Goal: Information Seeking & Learning: Check status

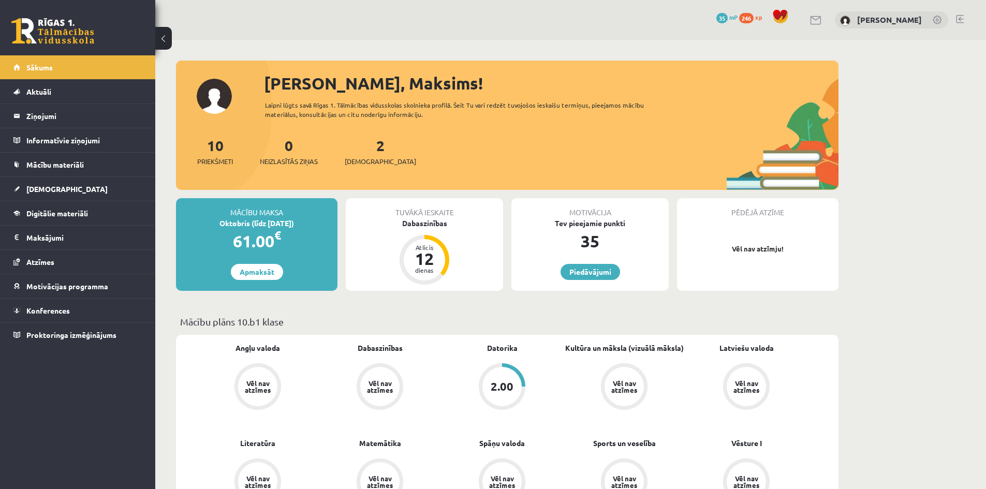
scroll to position [86, 0]
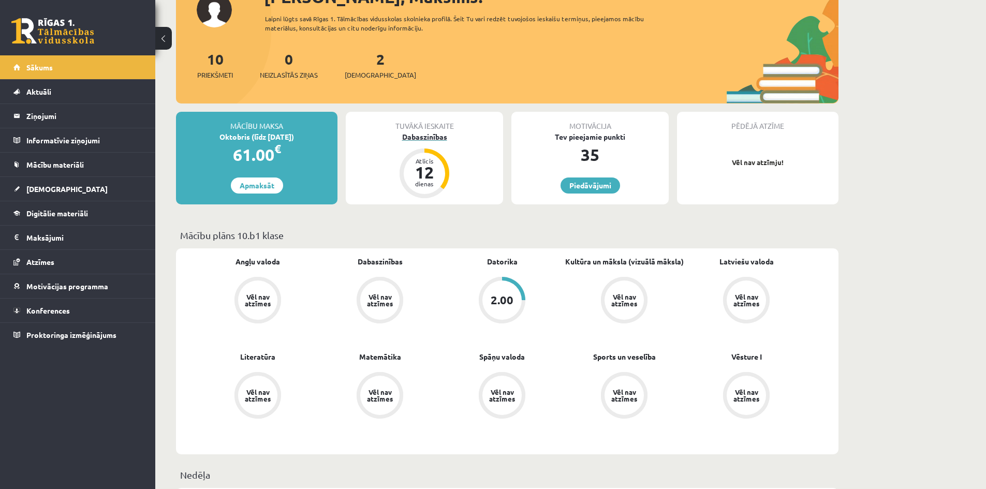
click at [426, 178] on div "12" at bounding box center [424, 172] width 31 height 17
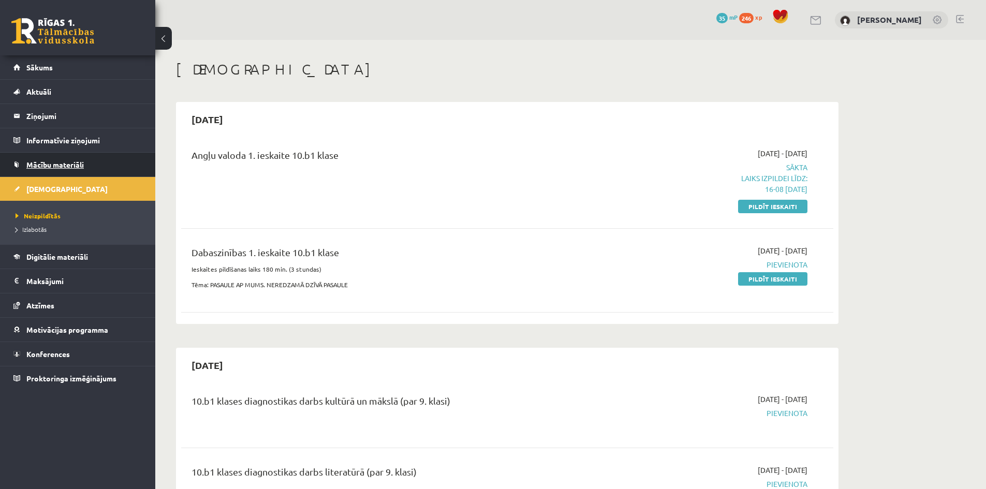
click at [46, 166] on span "Mācību materiāli" at bounding box center [54, 164] width 57 height 9
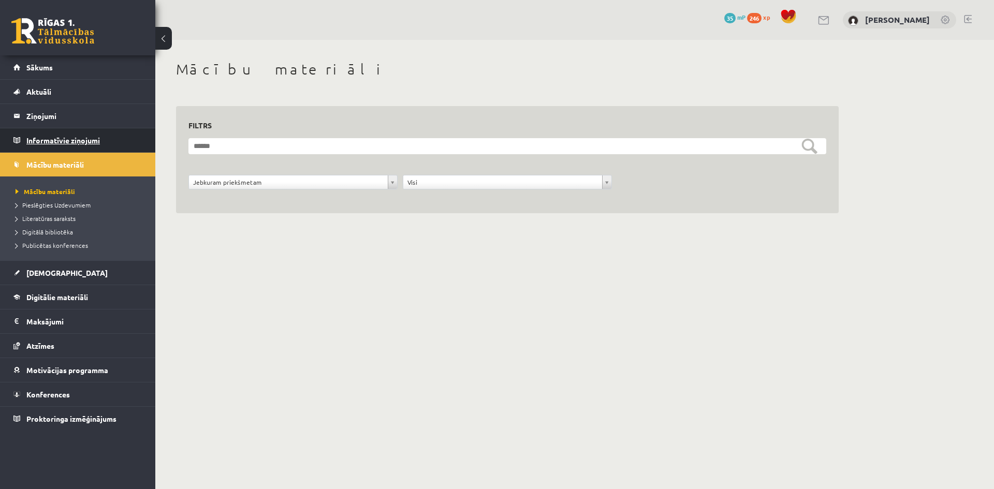
click at [49, 142] on legend "Informatīvie ziņojumi 0" at bounding box center [84, 140] width 116 height 24
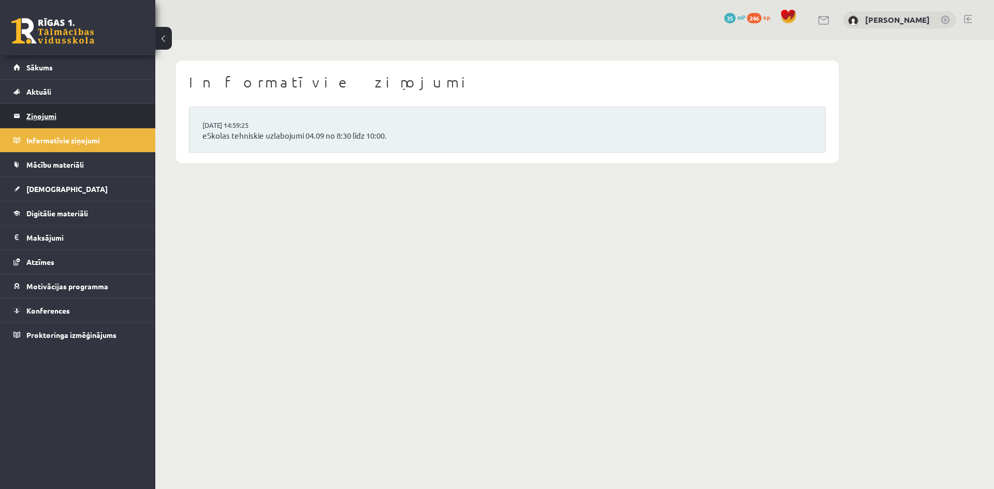
click at [48, 116] on legend "Ziņojumi 0" at bounding box center [84, 116] width 116 height 24
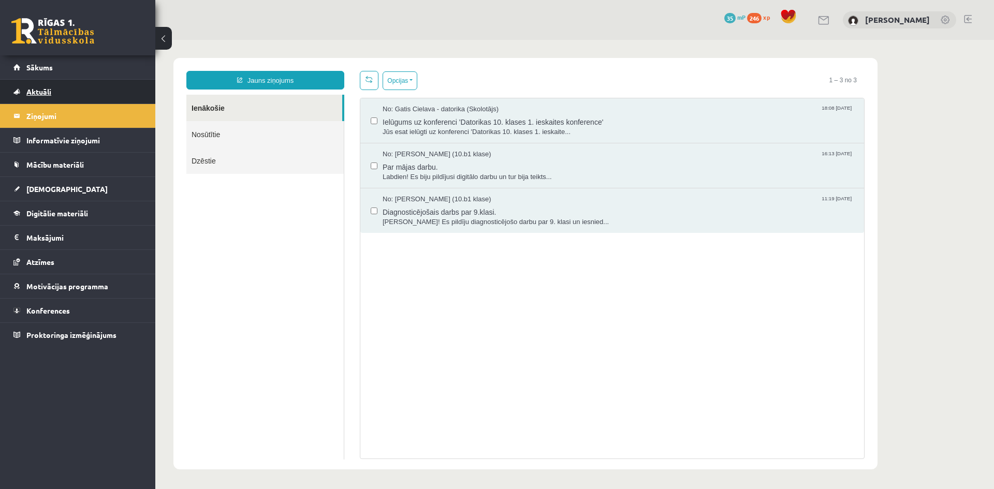
click at [46, 92] on span "Aktuāli" at bounding box center [38, 91] width 25 height 9
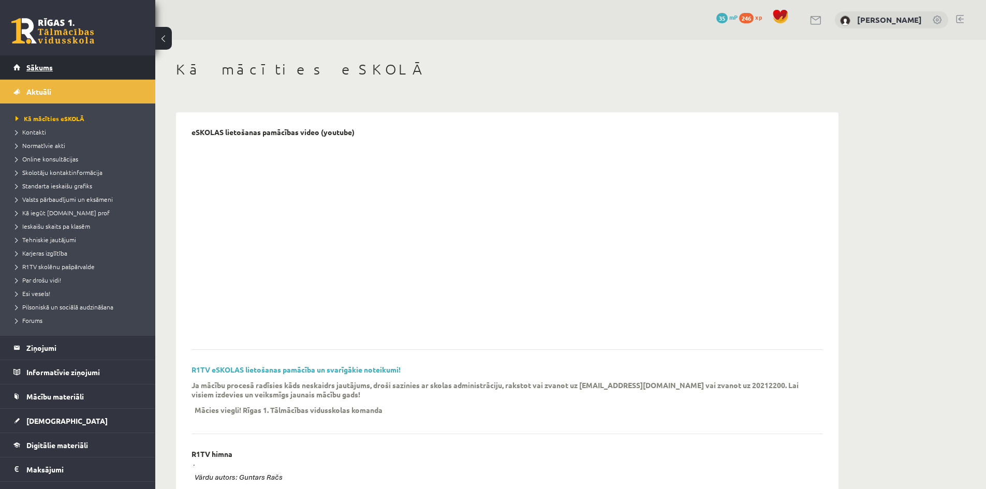
click at [43, 65] on span "Sākums" at bounding box center [39, 67] width 26 height 9
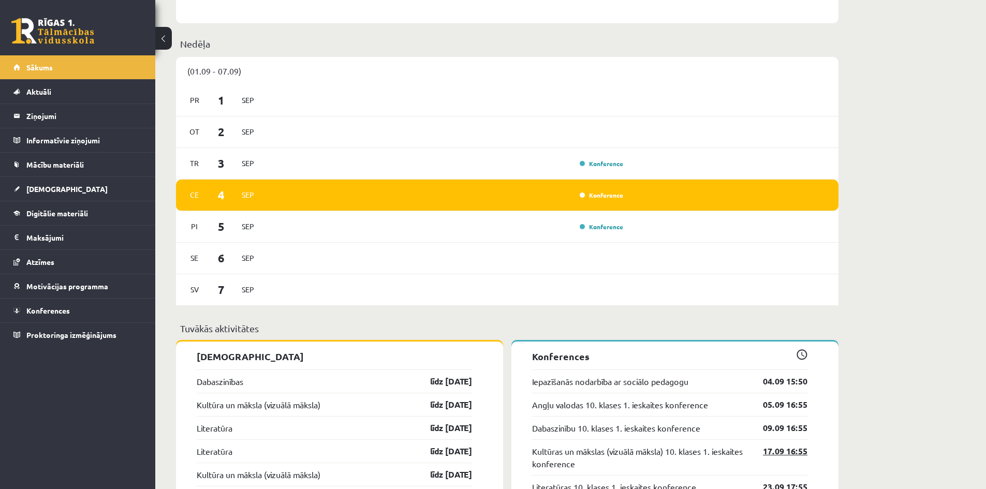
scroll to position [690, 0]
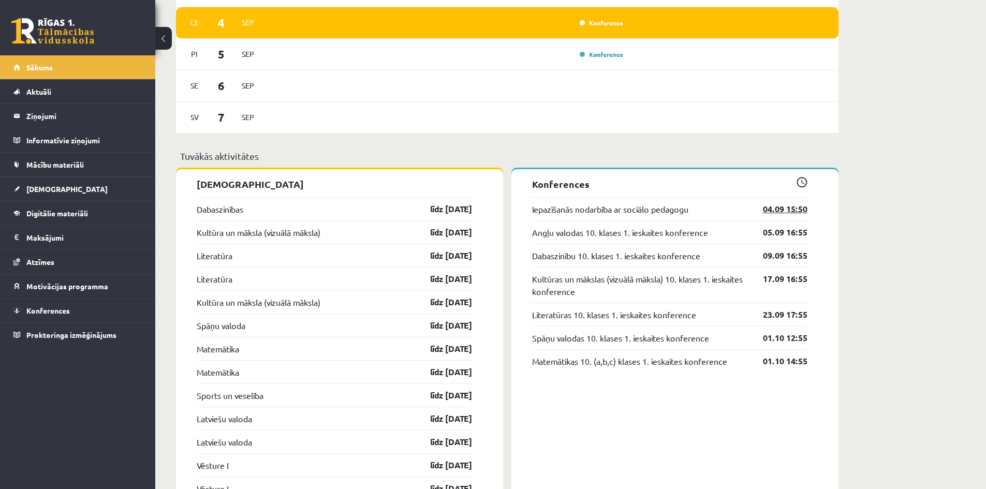
click at [784, 213] on link "04.09 15:50" at bounding box center [777, 209] width 60 height 12
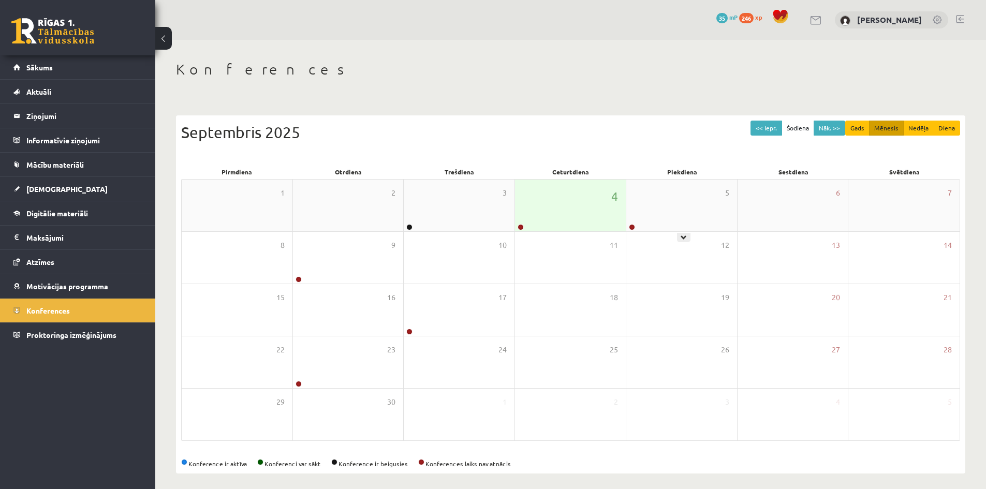
click at [616, 211] on div "4" at bounding box center [570, 206] width 111 height 52
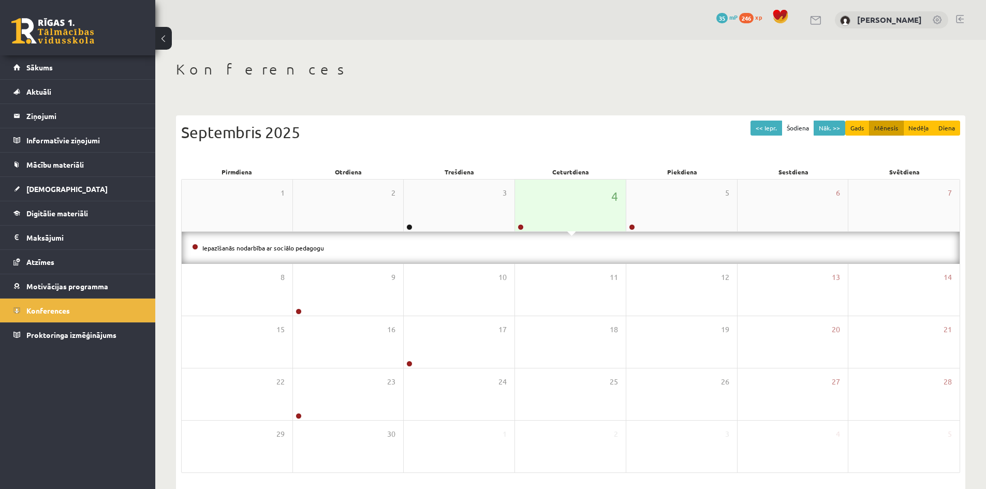
click at [582, 211] on div "4" at bounding box center [570, 206] width 111 height 52
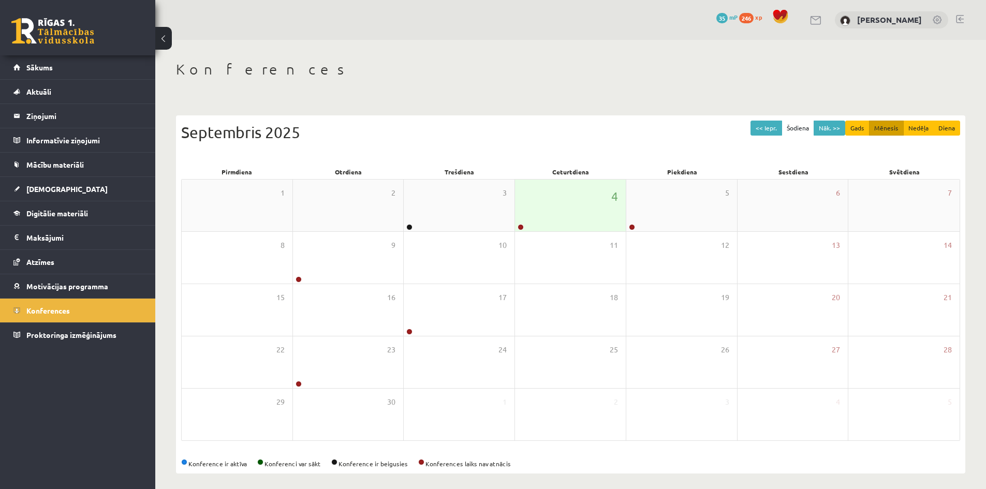
scroll to position [6, 0]
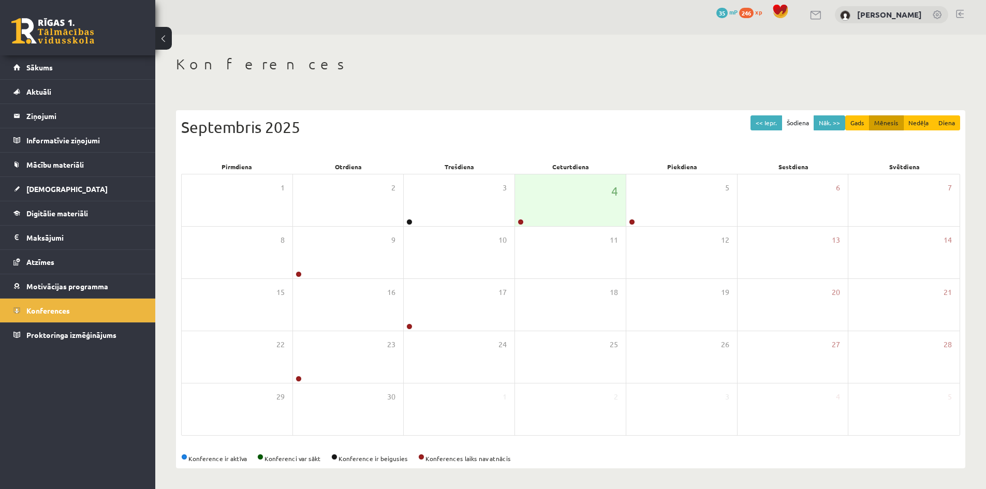
click at [648, 84] on div "Konferences << Iepr. Šodiena Nāk. >> Gads Mēnesis Nedēļa Diena Septembris 2025 …" at bounding box center [570, 262] width 831 height 454
click at [90, 289] on span "Motivācijas programma" at bounding box center [67, 286] width 82 height 9
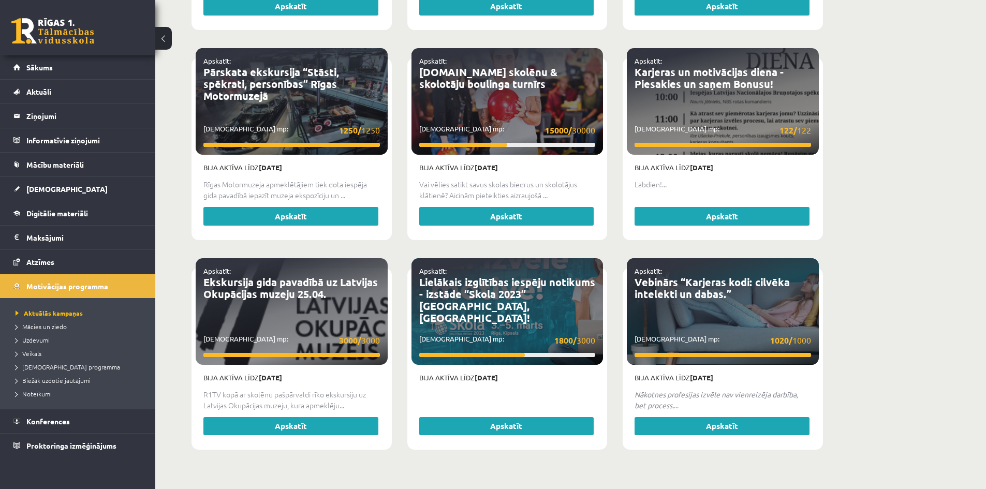
scroll to position [1875, 0]
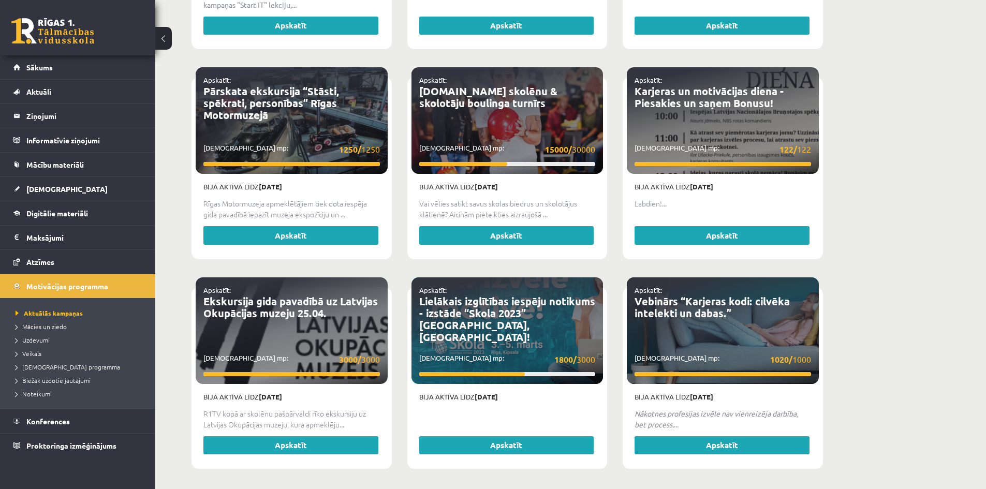
drag, startPoint x: 904, startPoint y: 156, endPoint x: 880, endPoint y: 166, distance: 25.8
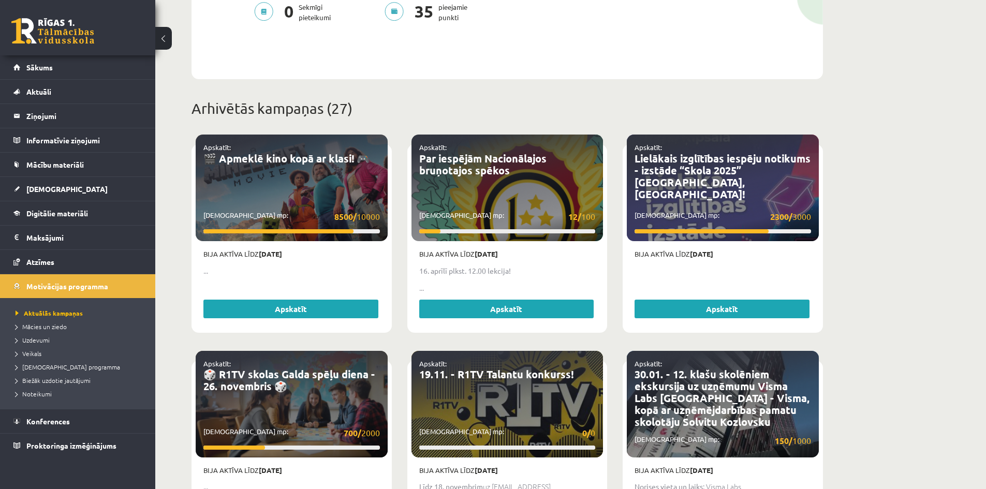
scroll to position [0, 0]
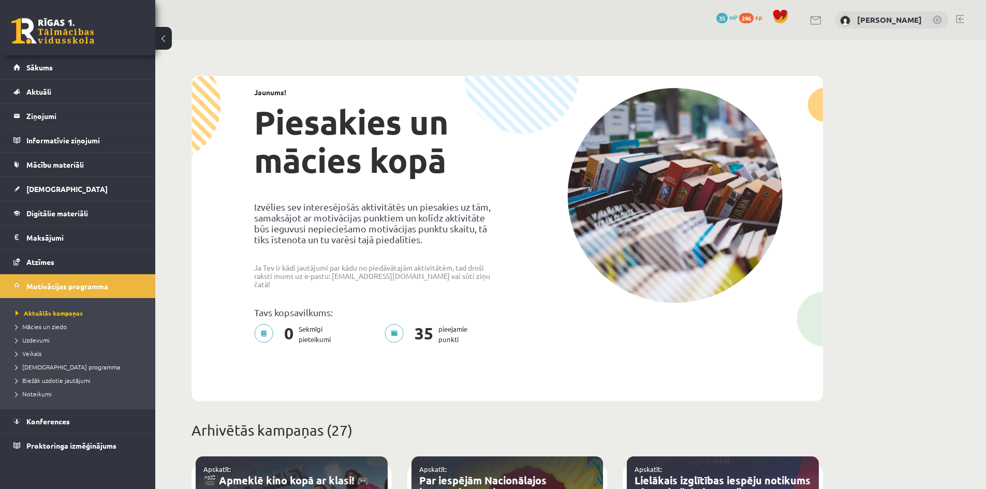
click at [755, 17] on span "xp" at bounding box center [758, 17] width 7 height 8
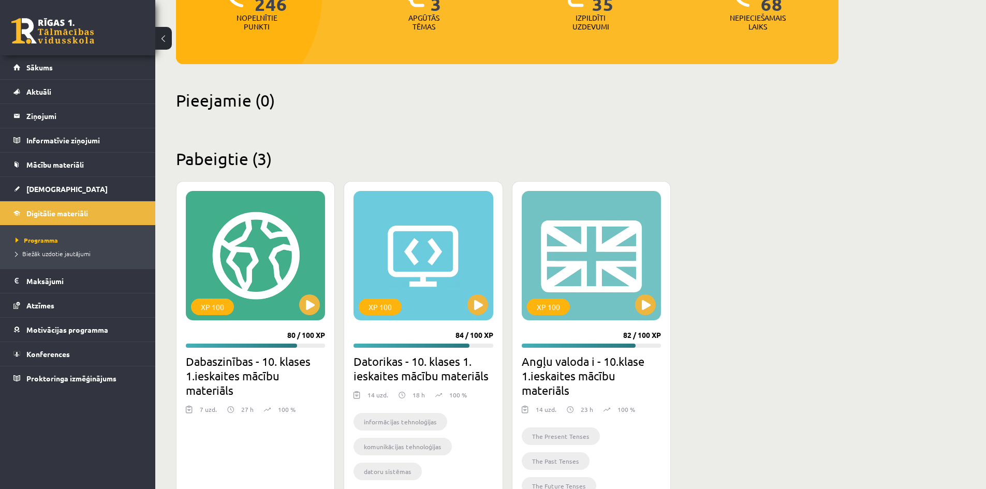
scroll to position [219, 0]
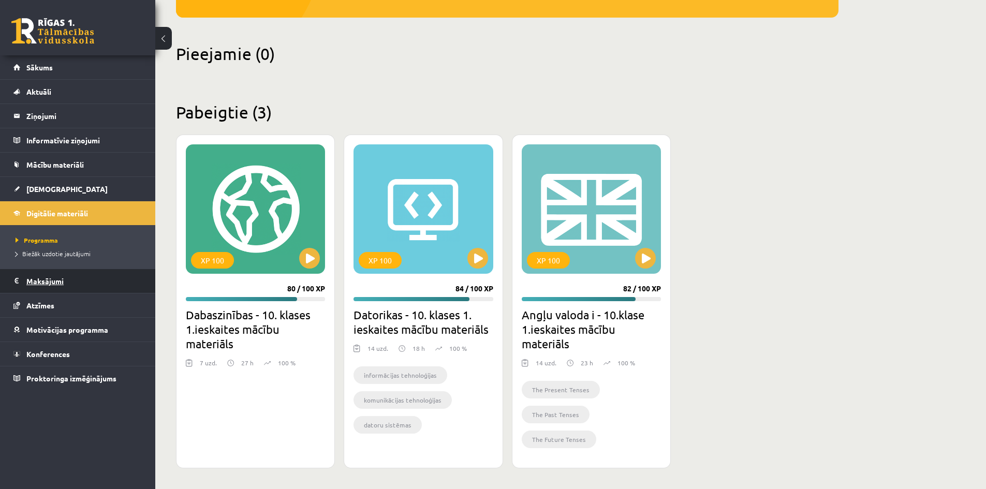
click at [58, 286] on legend "Maksājumi 0" at bounding box center [84, 281] width 116 height 24
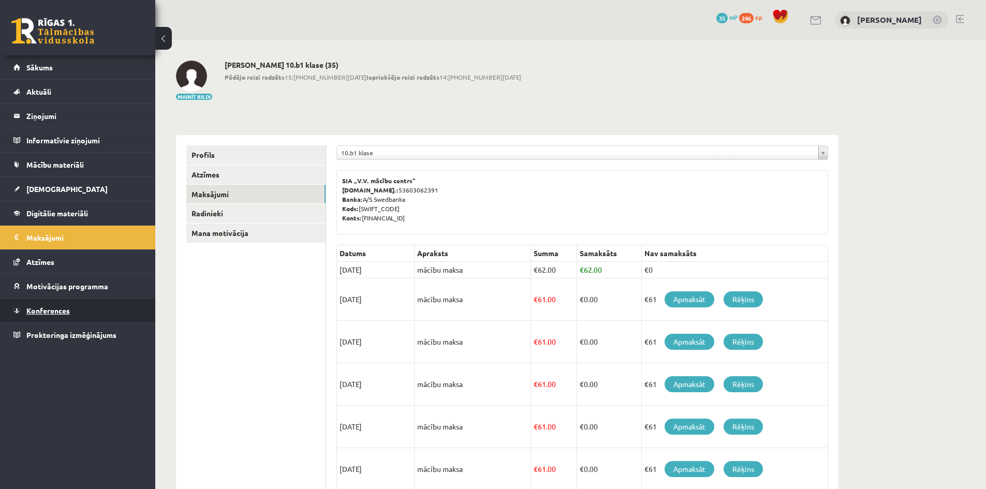
click at [70, 310] on link "Konferences" at bounding box center [77, 311] width 129 height 24
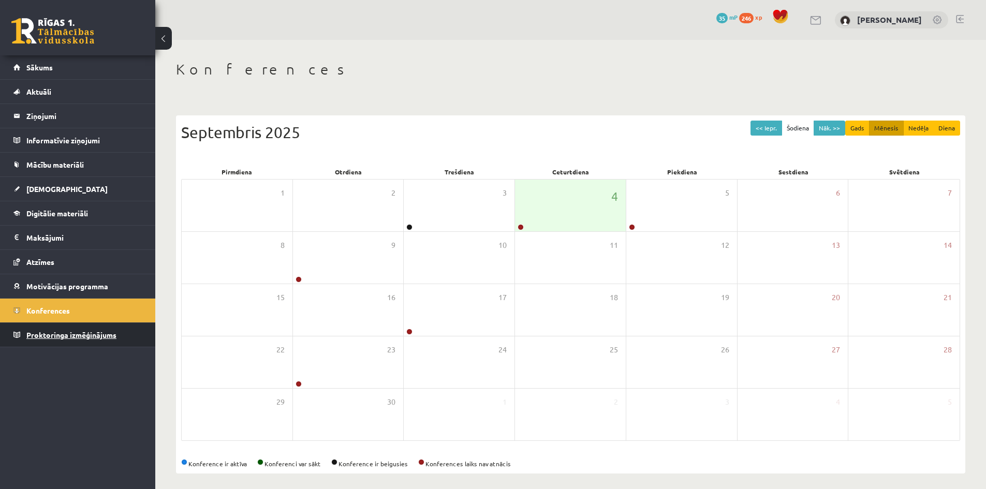
click at [81, 342] on link "Proktoringa izmēģinājums" at bounding box center [77, 335] width 129 height 24
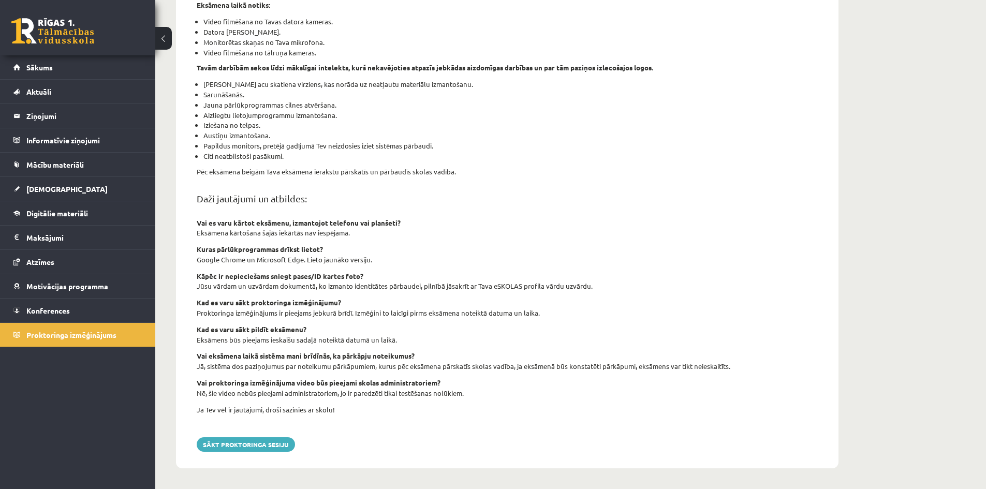
scroll to position [139, 0]
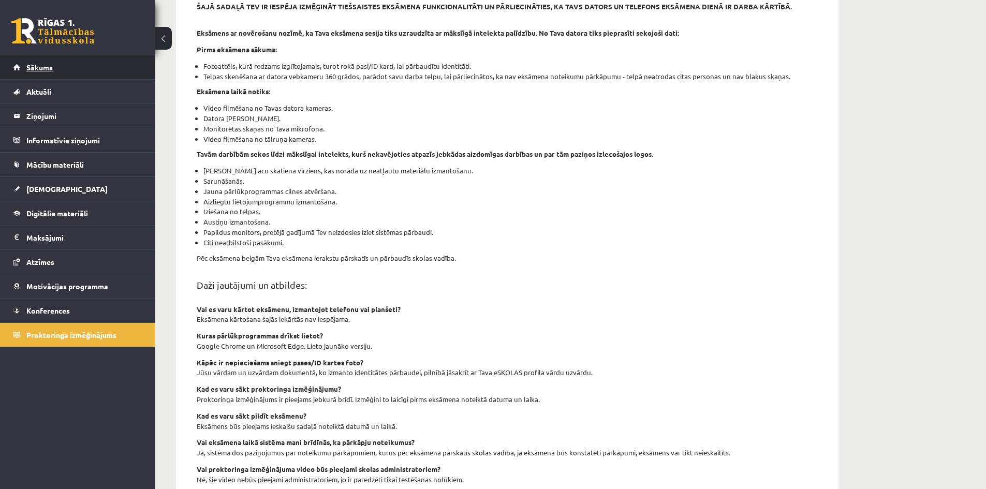
click at [43, 78] on link "Sākums" at bounding box center [77, 67] width 129 height 24
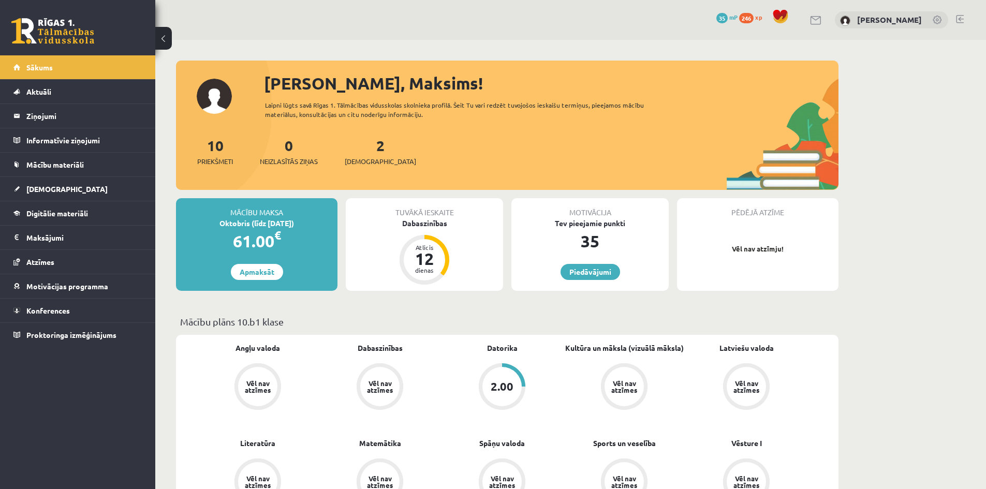
click at [42, 95] on span "Aktuāli" at bounding box center [38, 91] width 25 height 9
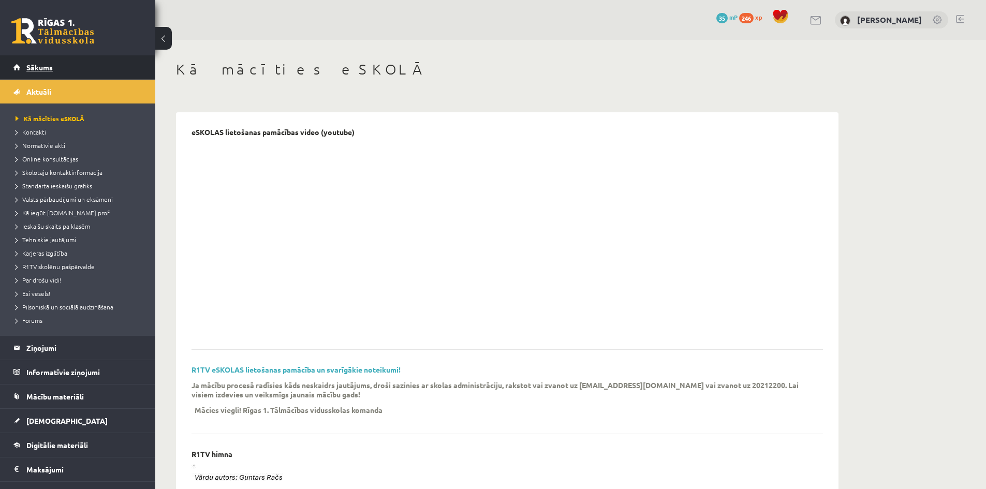
click at [45, 70] on span "Sākums" at bounding box center [39, 67] width 26 height 9
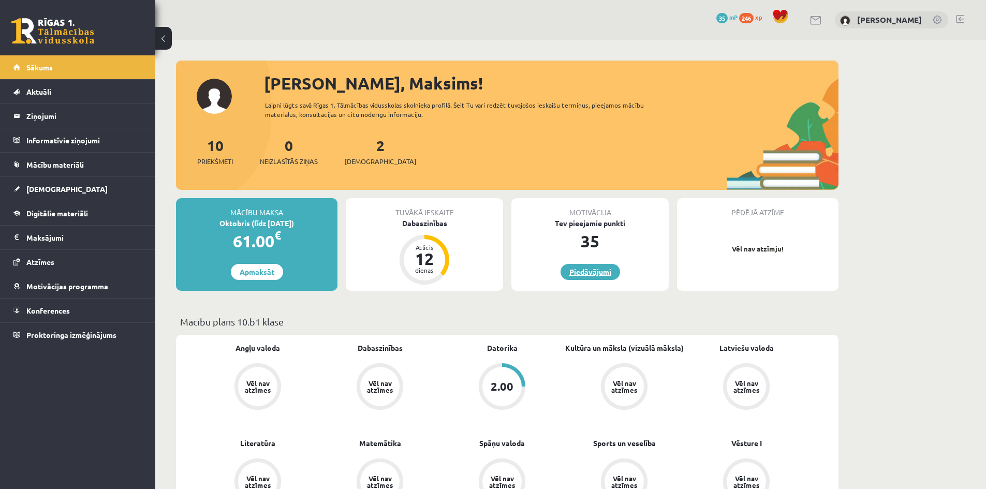
click at [584, 267] on link "Piedāvājumi" at bounding box center [591, 272] width 60 height 16
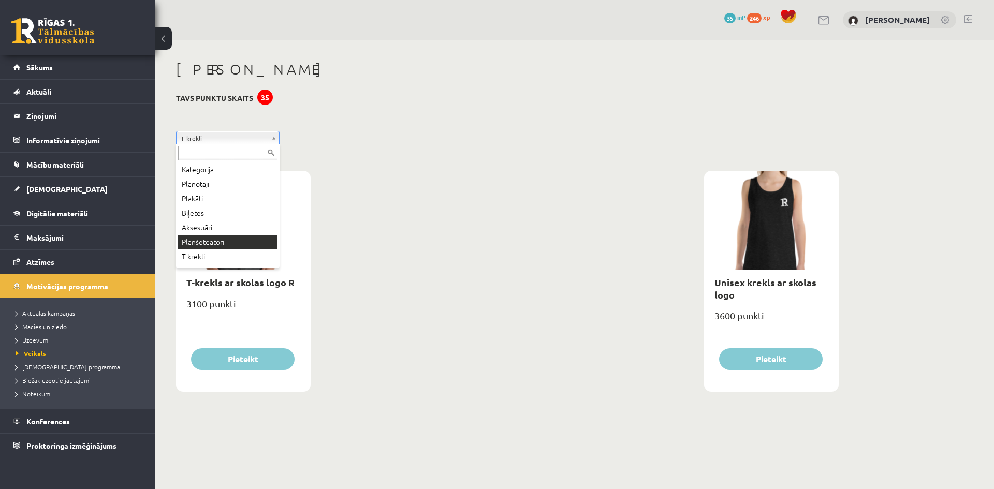
scroll to position [56, 0]
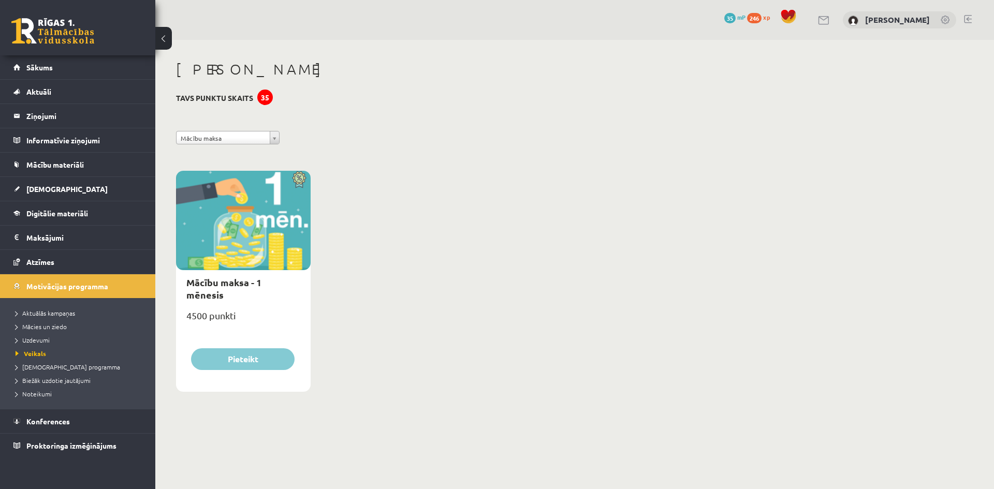
click at [238, 145] on div "**********" at bounding box center [507, 140] width 678 height 19
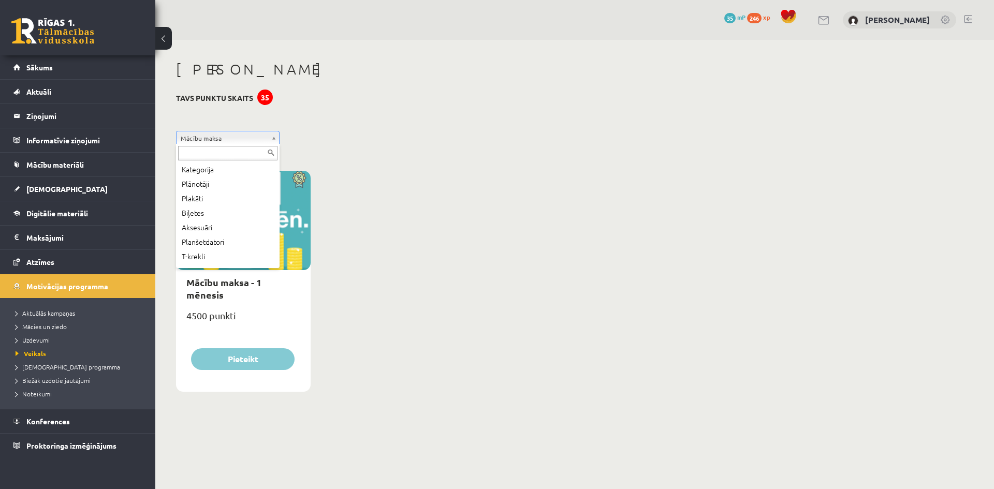
scroll to position [56, 0]
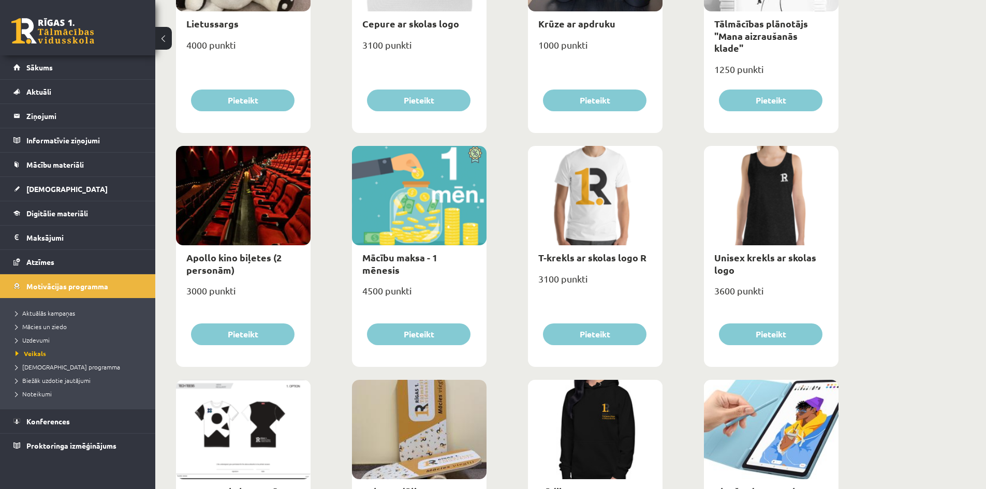
scroll to position [518, 0]
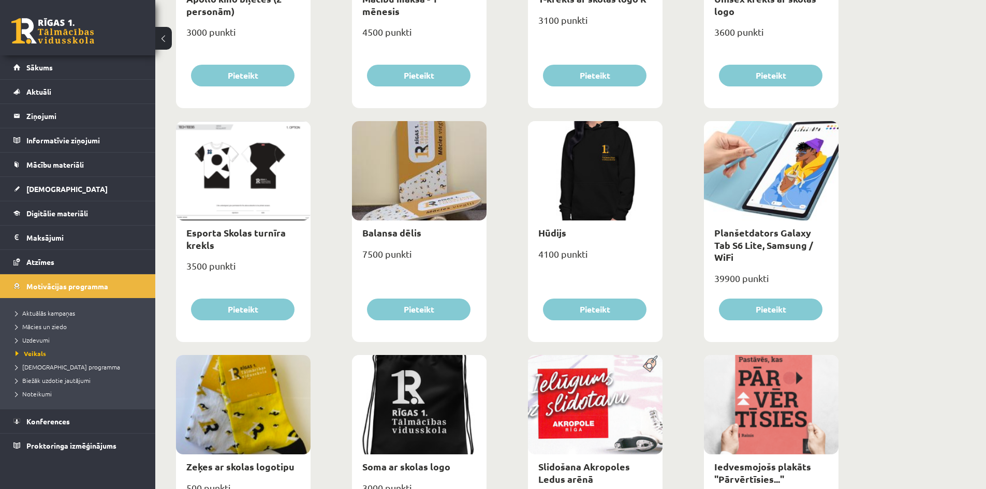
click at [910, 209] on div "**********" at bounding box center [570, 297] width 831 height 1550
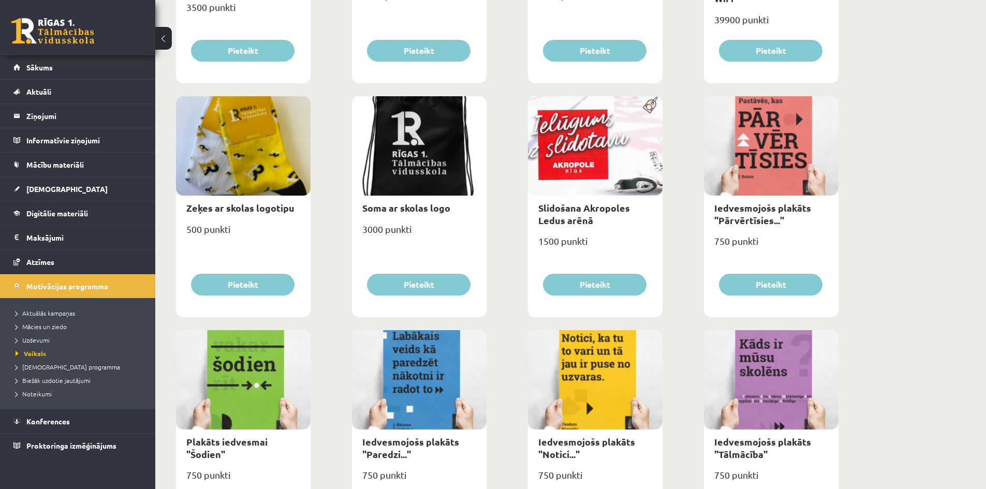
scroll to position [604, 0]
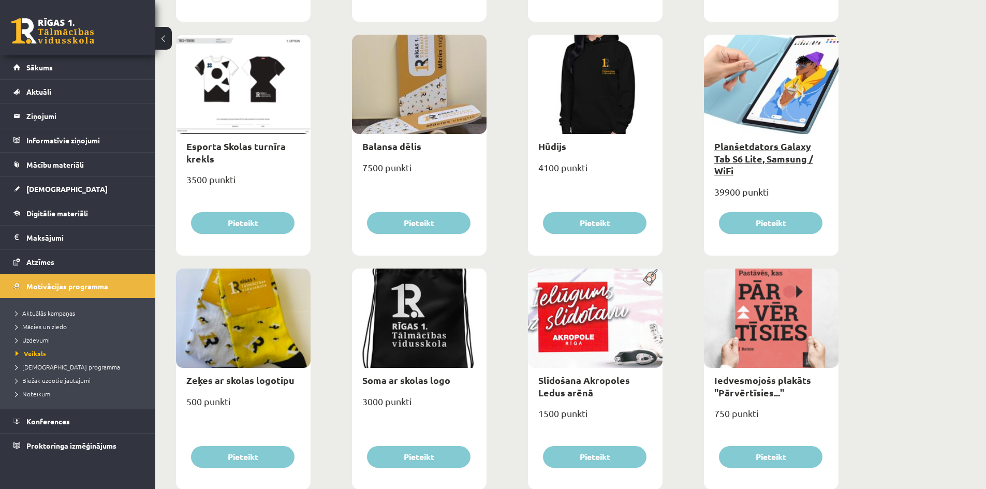
click at [776, 157] on link "Planšetdators Galaxy Tab S6 Lite, Samsung / WiFi" at bounding box center [763, 158] width 99 height 36
type input "*"
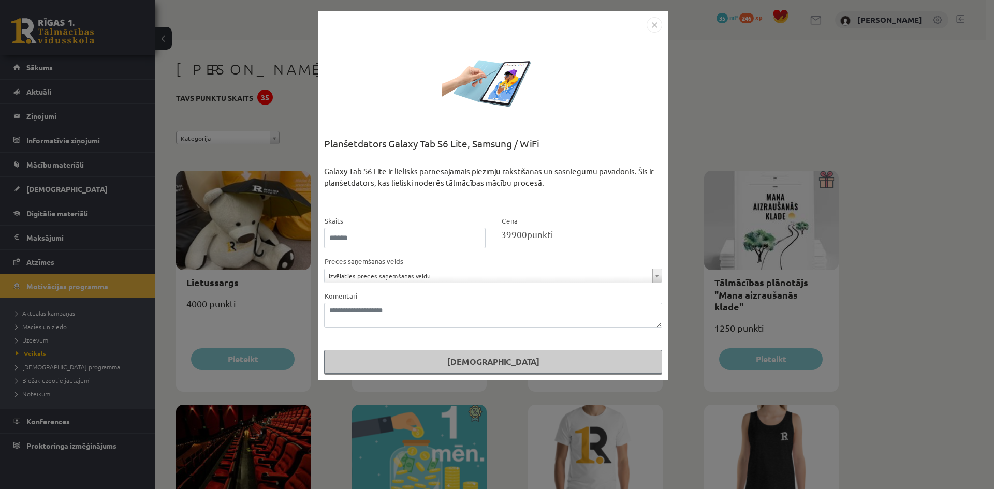
click at [652, 24] on img "Close" at bounding box center [655, 25] width 16 height 16
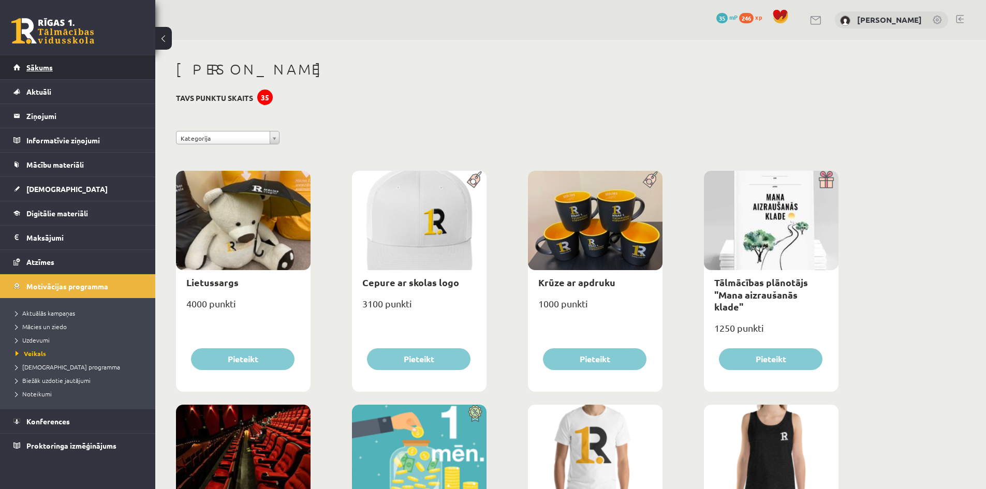
click at [45, 72] on link "Sākums" at bounding box center [77, 67] width 129 height 24
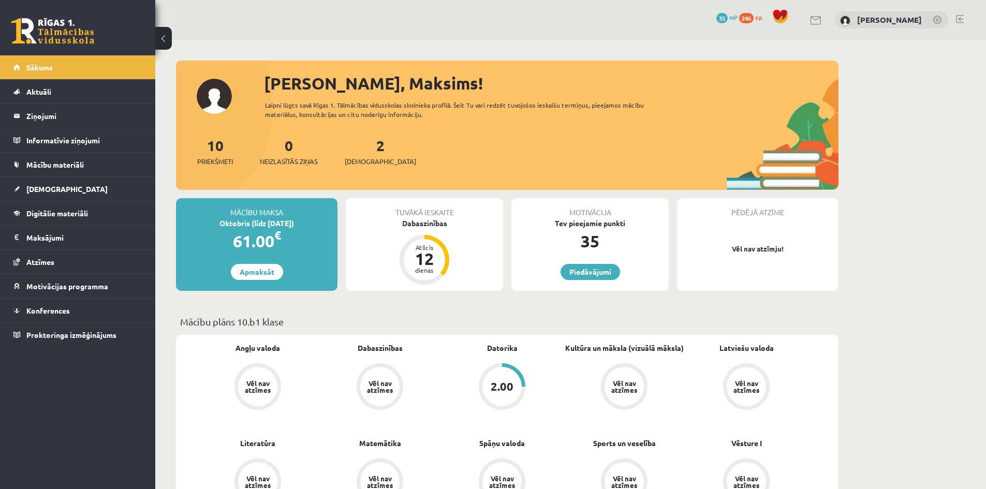
click at [257, 377] on div "Vēl nav atzīmes" at bounding box center [257, 386] width 39 height 39
click at [503, 376] on div "2.00" at bounding box center [501, 386] width 39 height 39
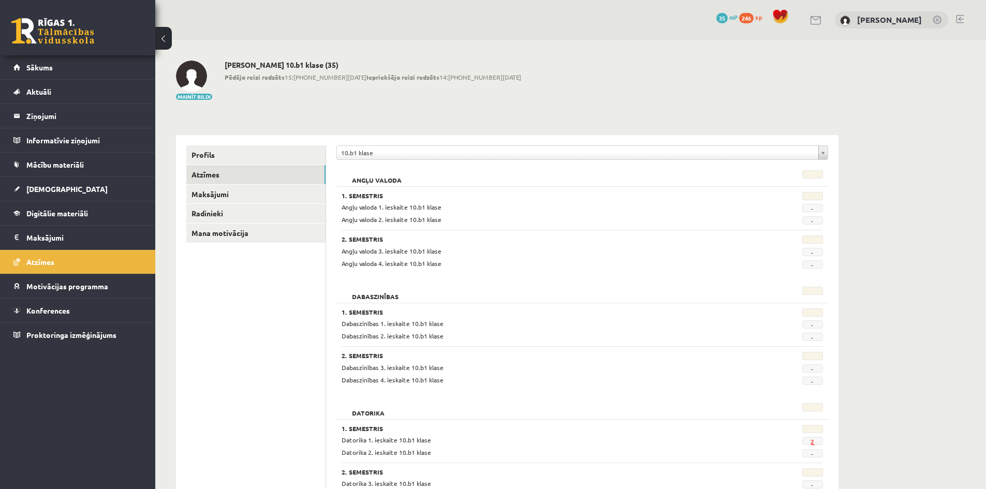
click at [812, 444] on link "2" at bounding box center [813, 441] width 4 height 8
click at [811, 442] on link "2" at bounding box center [813, 441] width 4 height 8
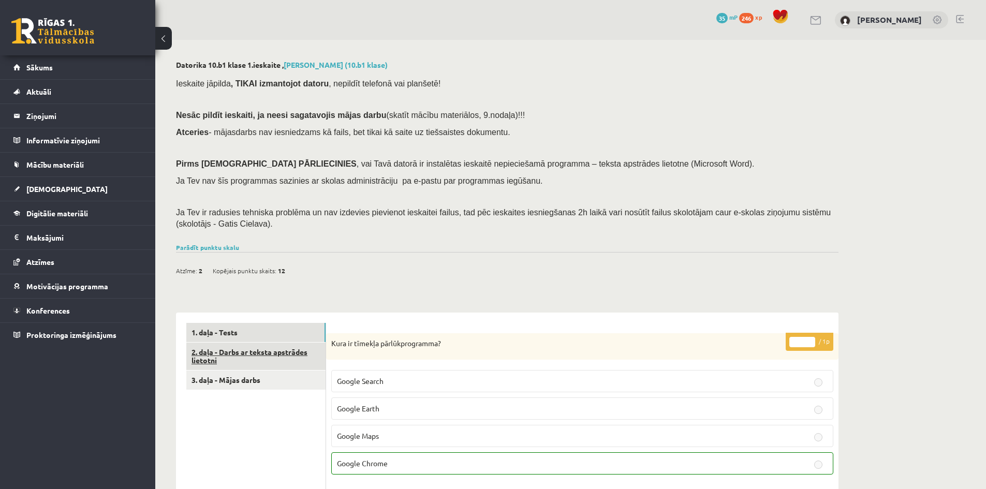
click at [237, 350] on link "2. daļa - Darbs ar teksta apstrādes lietotni" at bounding box center [255, 357] width 139 height 28
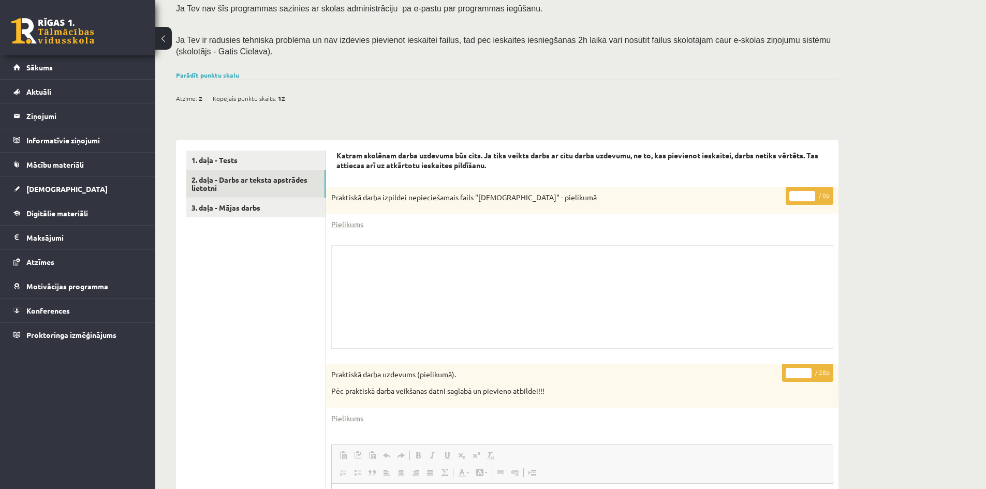
click at [901, 232] on div "Datorika 10.b1 klase 1.ieskaite , Maksims Cibuļskis (10.b1 klase) Ieskaite jāpi…" at bounding box center [570, 343] width 831 height 953
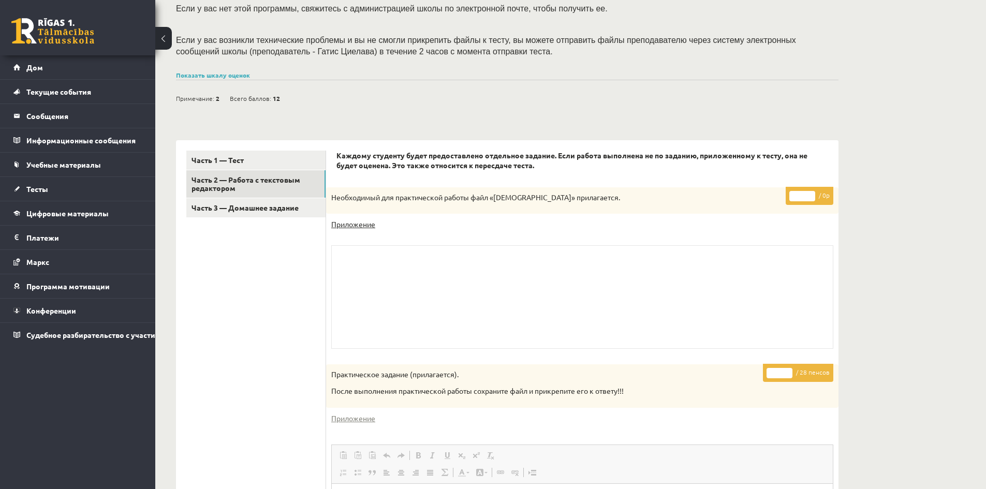
click at [358, 227] on font "Приложение" at bounding box center [353, 223] width 44 height 9
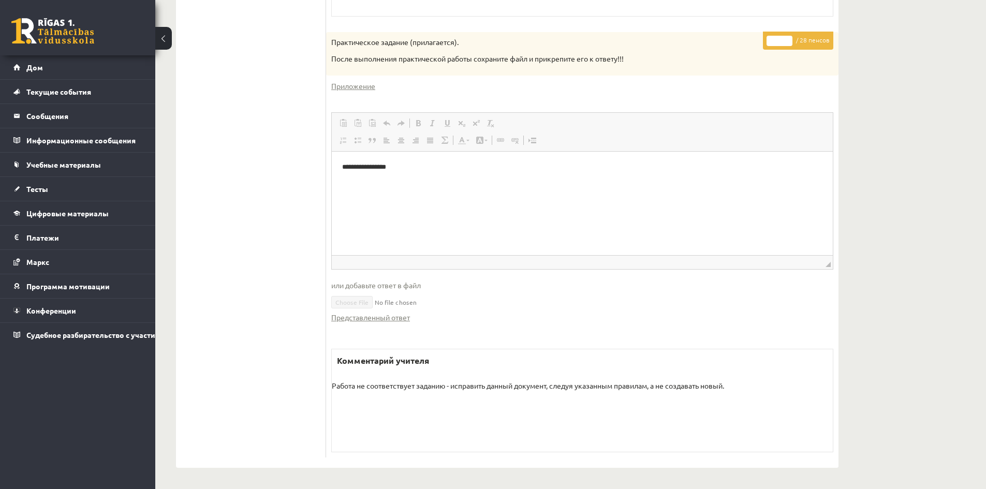
scroll to position [74, 0]
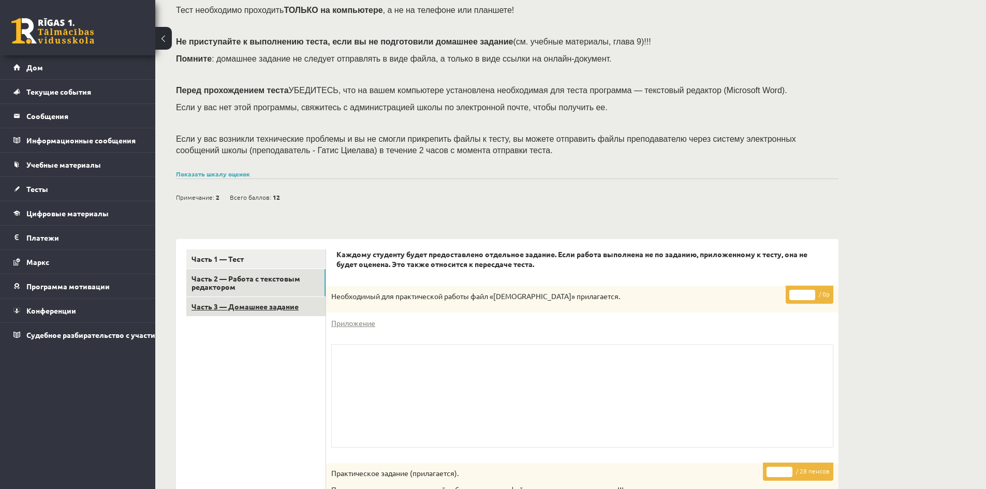
click at [279, 306] on font "Часть 3 — Домашнее задание" at bounding box center [245, 306] width 107 height 9
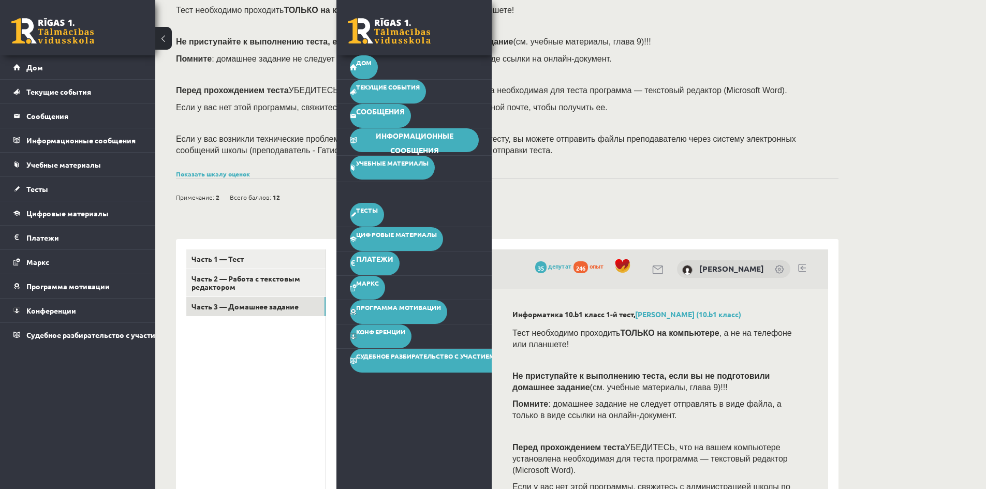
click at [613, 148] on p "Если у вас возникли технические проблемы и вы не смогли прикрепить файлы к тест…" at bounding box center [504, 144] width 657 height 23
click at [253, 306] on font "Часть 3 — Домашнее задание" at bounding box center [245, 306] width 107 height 9
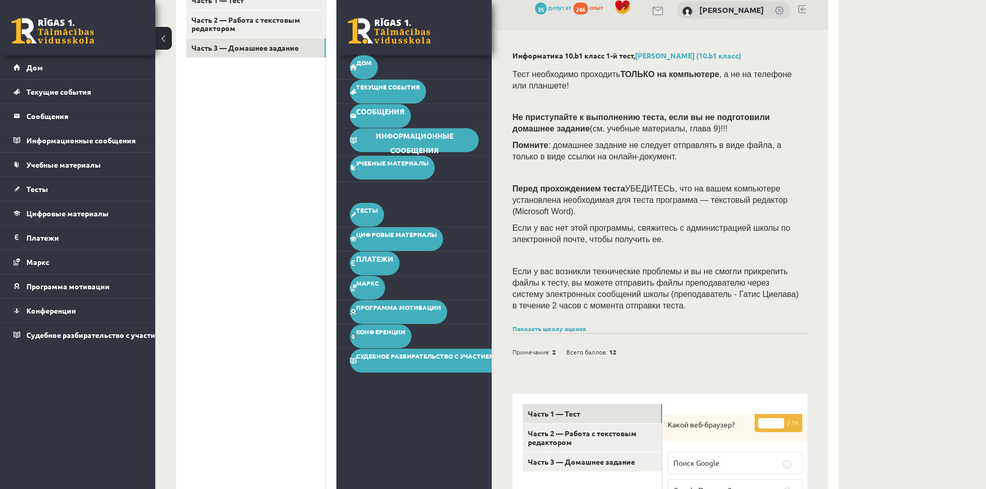
scroll to position [246, 0]
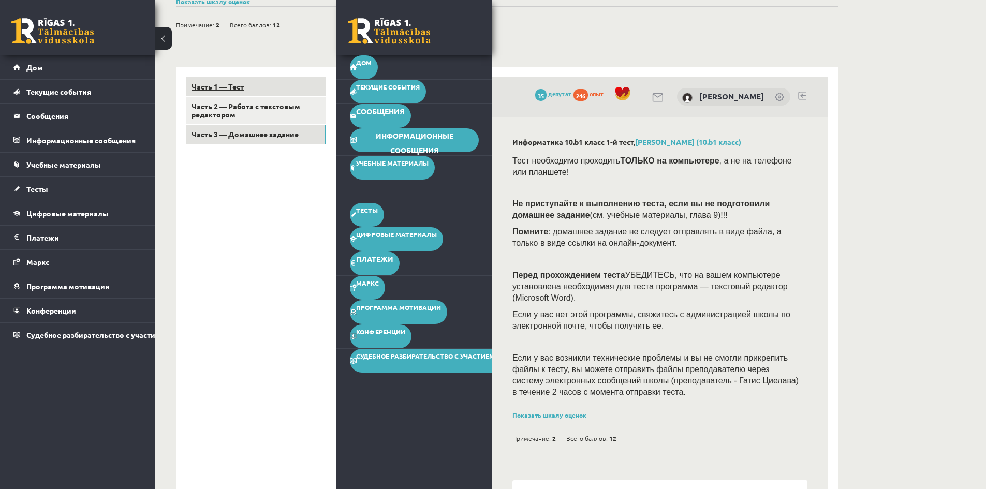
click at [288, 83] on link "Часть 1 — Тест" at bounding box center [255, 86] width 139 height 19
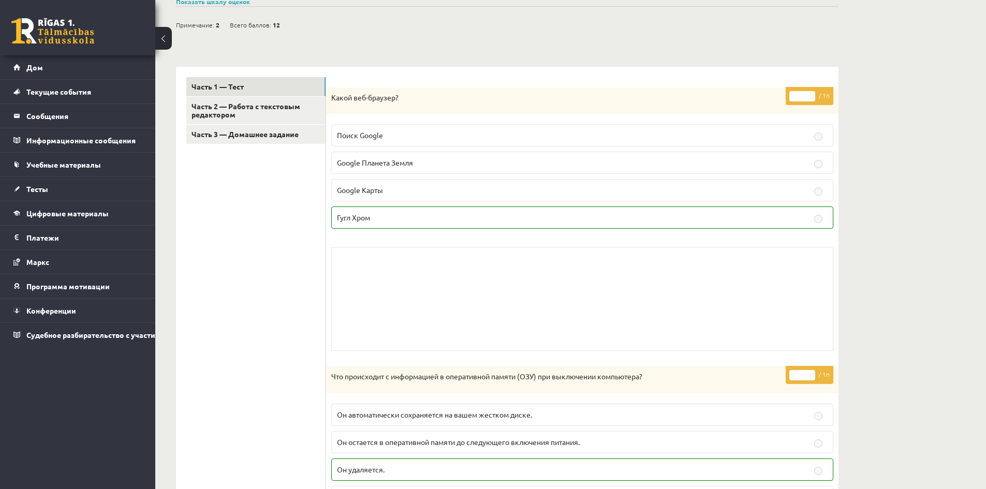
drag, startPoint x: 923, startPoint y: 163, endPoint x: 862, endPoint y: 192, distance: 67.6
click at [283, 106] on font "Часть 2 — Работа с текстовым редактором" at bounding box center [246, 110] width 109 height 18
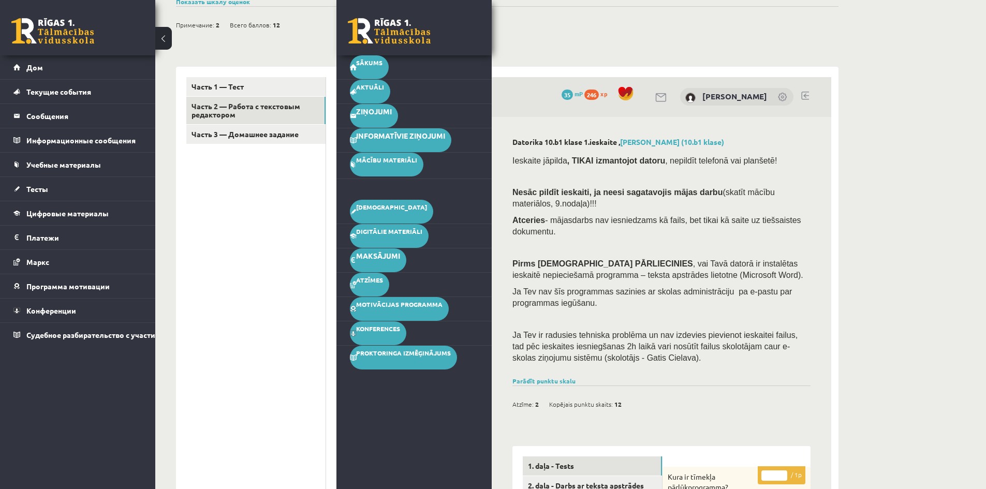
scroll to position [0, 0]
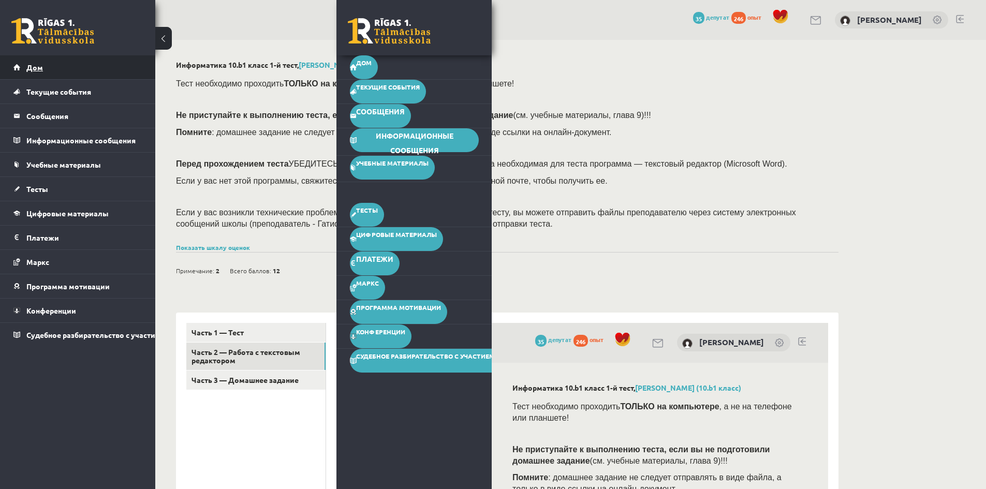
click at [21, 69] on link "Дом" at bounding box center [77, 67] width 129 height 24
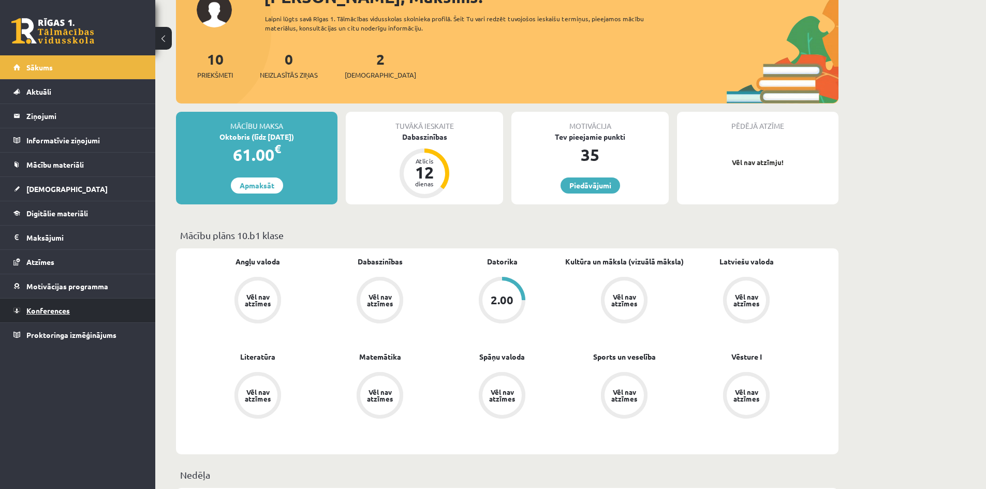
click at [52, 315] on link "Konferences" at bounding box center [77, 311] width 129 height 24
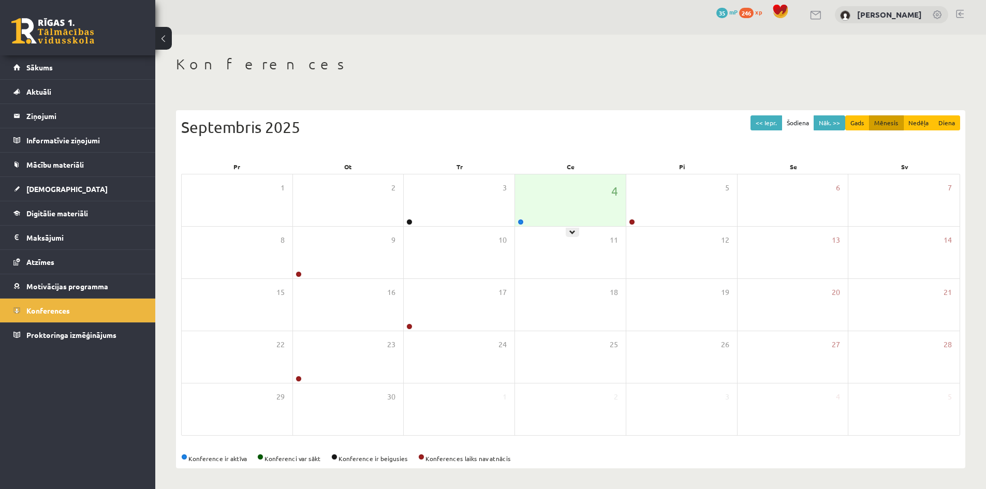
scroll to position [6, 0]
click at [574, 204] on div "4" at bounding box center [570, 200] width 111 height 52
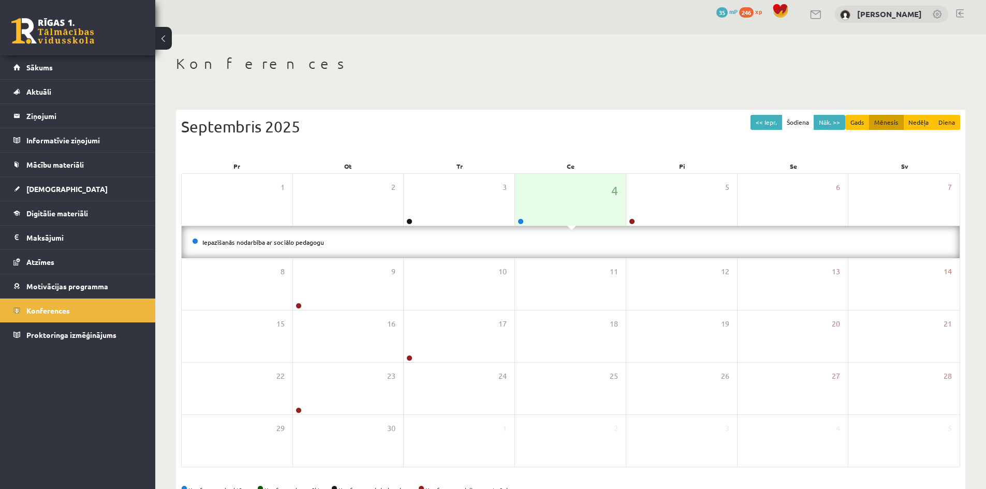
click at [298, 246] on li "Iepazīšanās nodarbība ar sociālo pedagogu" at bounding box center [570, 242] width 757 height 11
click at [274, 241] on link "Iepazīšanās nodarbība ar sociālo pedagogu" at bounding box center [263, 242] width 122 height 8
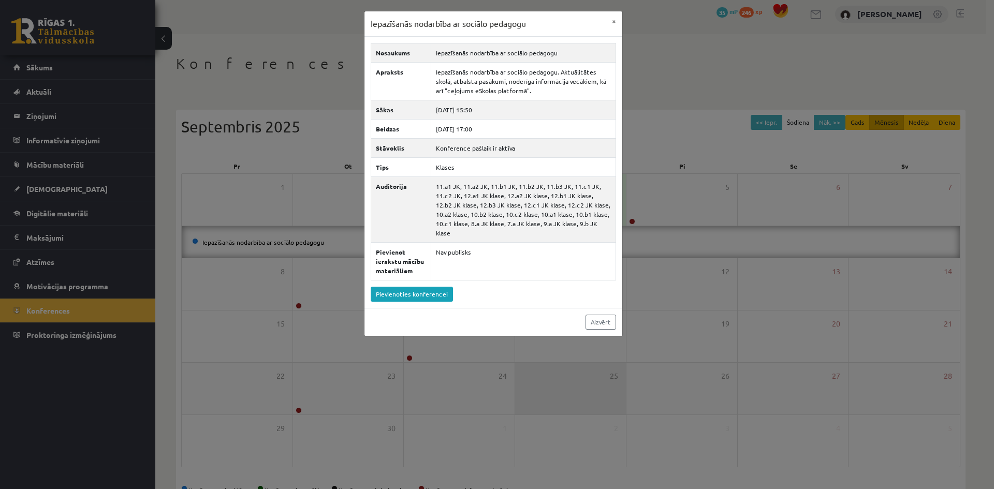
click at [555, 409] on div "Iepazīšanās nodarbība ar sociālo pedagogu × Nosaukums Iepazīšanās nodarbība ar …" at bounding box center [497, 244] width 994 height 489
